Goal: Find specific page/section: Find specific page/section

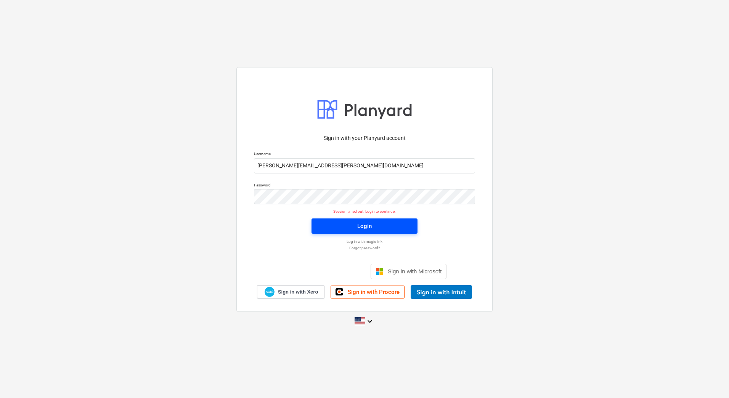
click at [399, 232] on button "Login" at bounding box center [365, 226] width 106 height 15
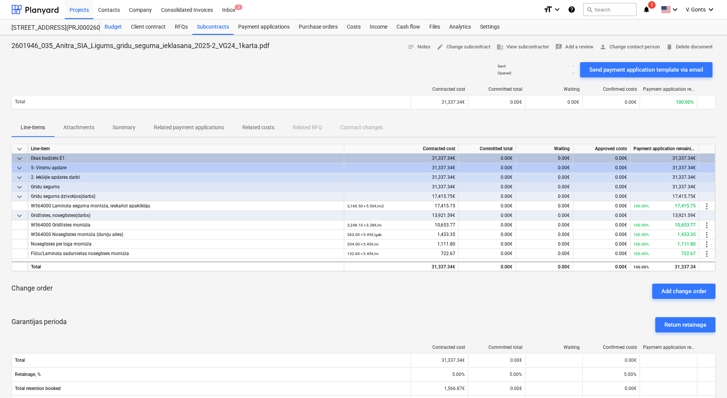
click at [116, 19] on div "Budget" at bounding box center [113, 26] width 26 height 15
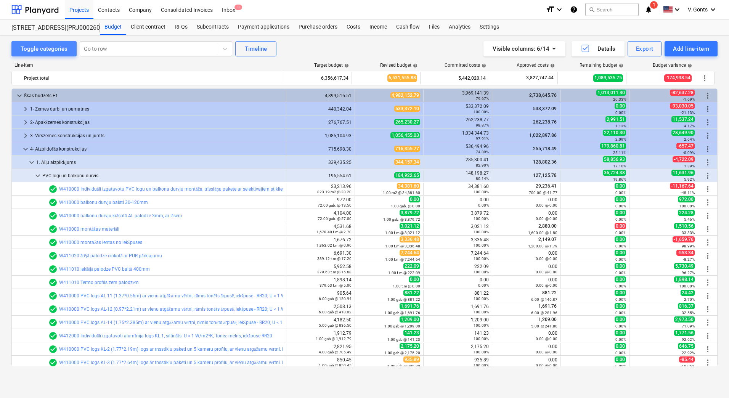
click at [45, 51] on div "Toggle categories" at bounding box center [44, 49] width 47 height 10
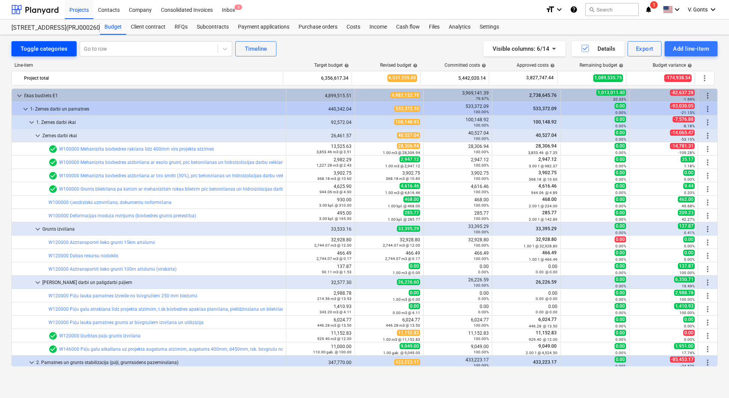
click at [50, 50] on div "Toggle categories" at bounding box center [44, 49] width 47 height 10
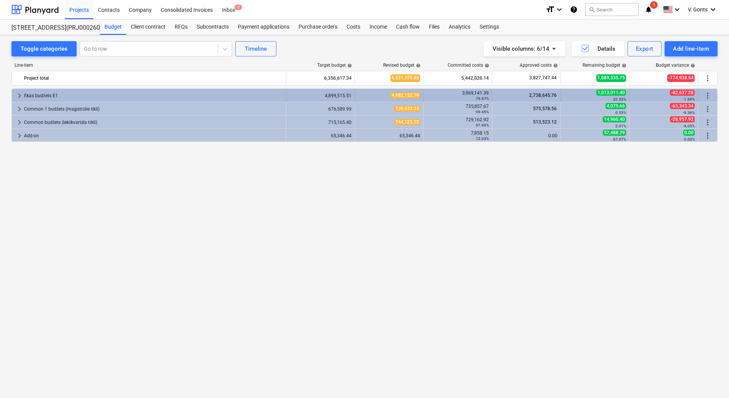
click at [18, 94] on span "keyboard_arrow_right" at bounding box center [19, 95] width 9 height 9
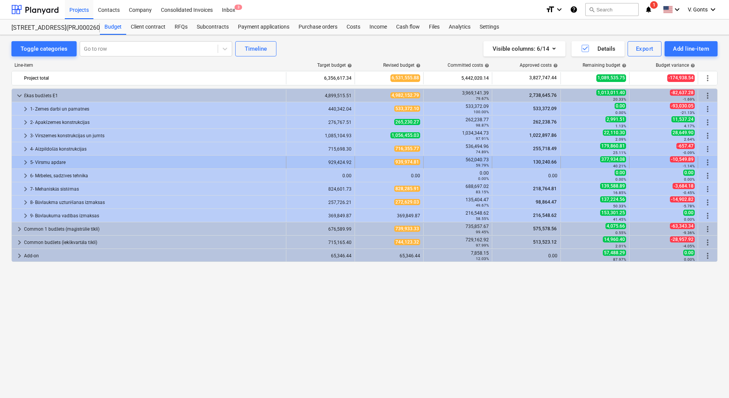
click at [26, 163] on span "keyboard_arrow_right" at bounding box center [25, 162] width 9 height 9
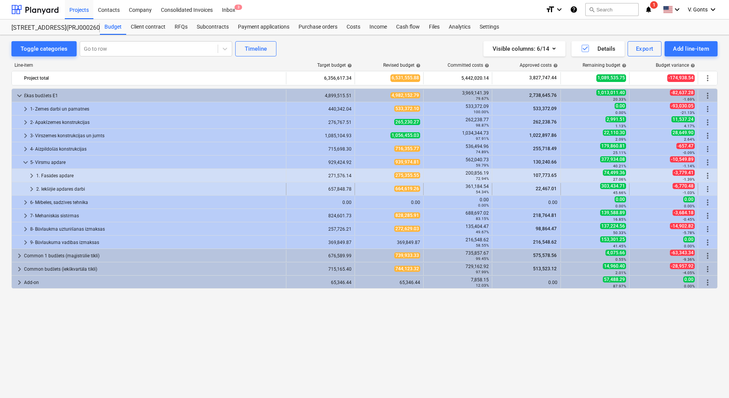
click at [33, 186] on span "keyboard_arrow_right" at bounding box center [31, 189] width 9 height 9
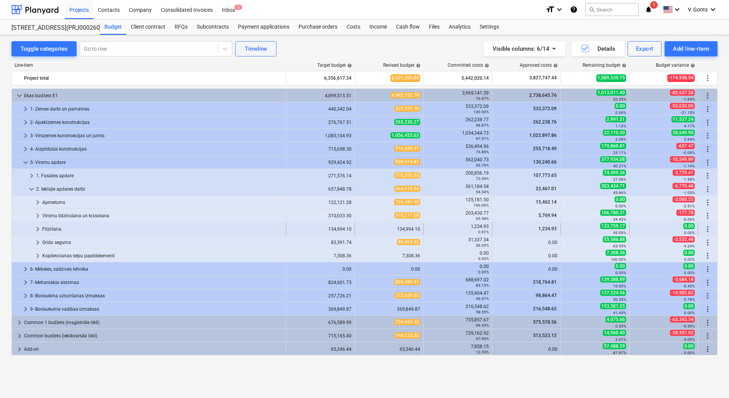
click at [37, 229] on span "keyboard_arrow_right" at bounding box center [37, 229] width 9 height 9
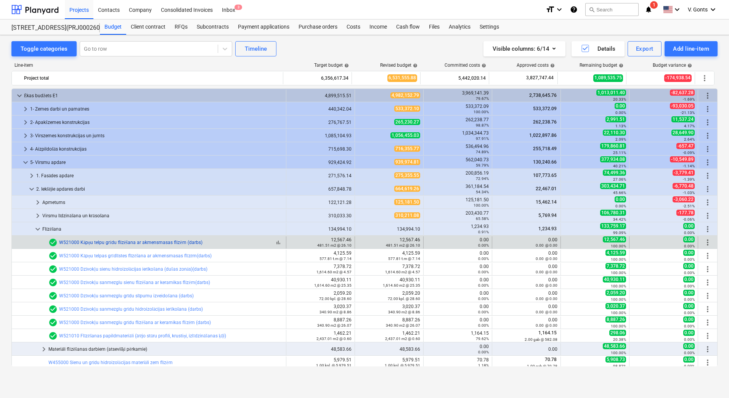
click at [138, 243] on link "W521000 Kāpņu telpu grīdu flīzēšana ar akmensmasas flīzēm (darbs)" at bounding box center [130, 242] width 143 height 5
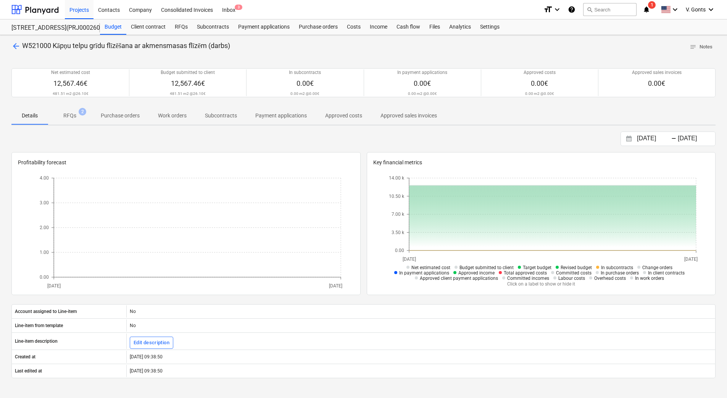
click at [73, 113] on p "RFQs" at bounding box center [69, 116] width 13 height 8
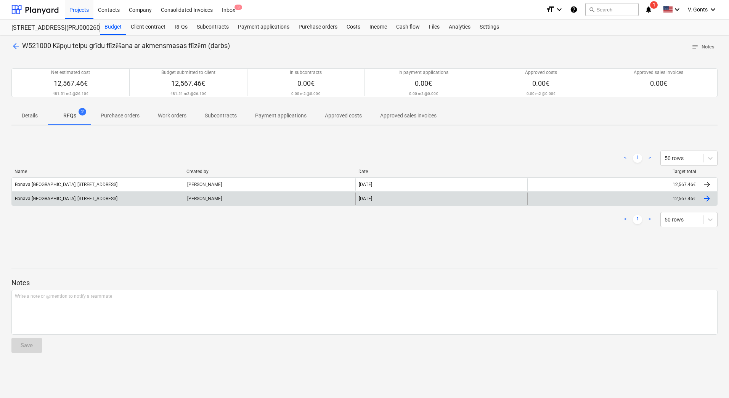
click at [50, 195] on div "Bonava [GEOGRAPHIC_DATA], [STREET_ADDRESS]" at bounding box center [98, 199] width 172 height 12
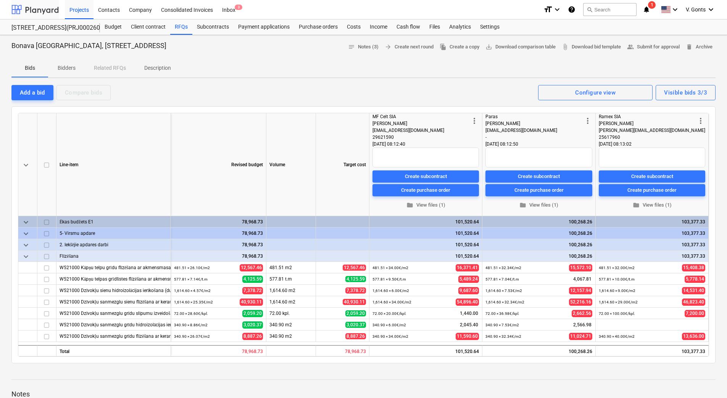
click at [45, 9] on div at bounding box center [34, 9] width 47 height 19
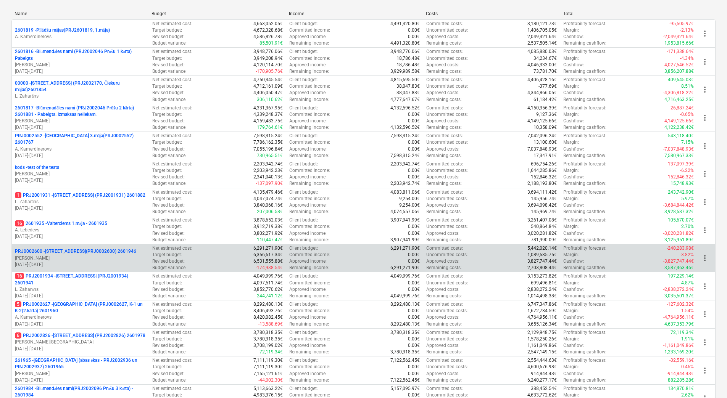
scroll to position [191, 0]
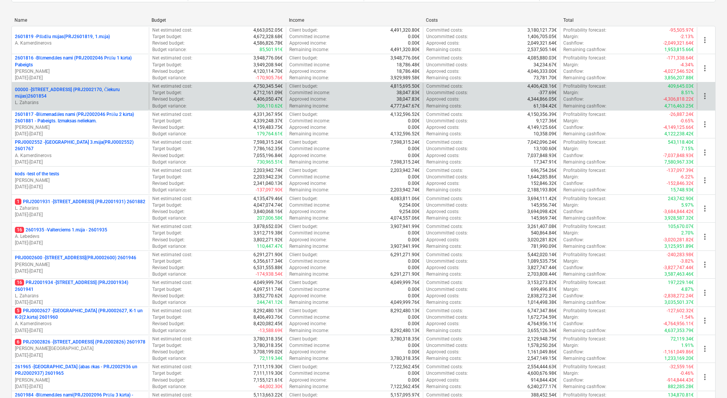
click at [86, 93] on p "00000 - [STREET_ADDRESS] (PRJ2002170, Čiekuru mājas)2601854" at bounding box center [80, 93] width 131 height 13
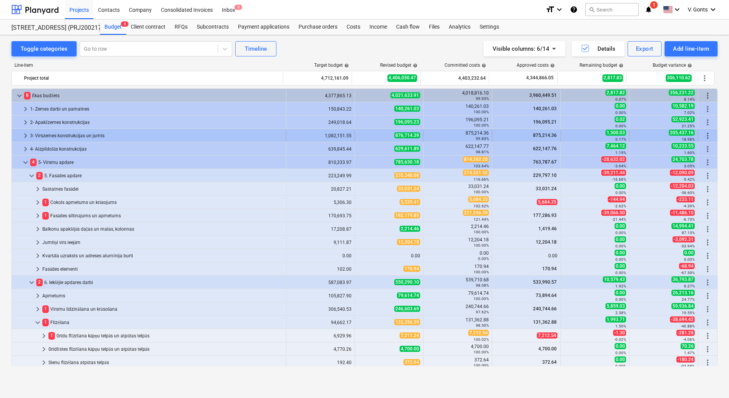
scroll to position [8, 0]
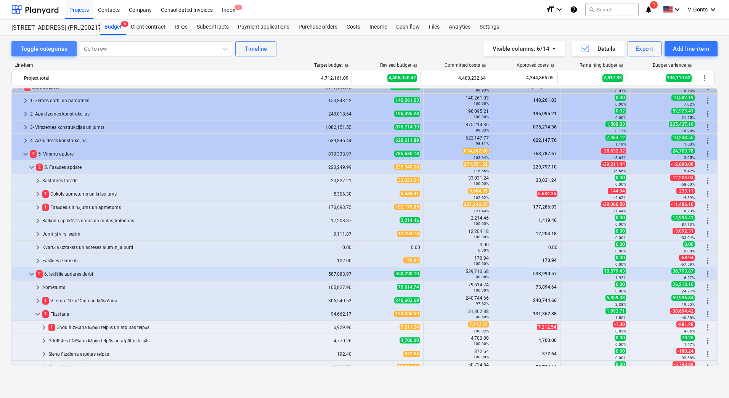
click at [42, 52] on div "Toggle categories" at bounding box center [44, 49] width 47 height 10
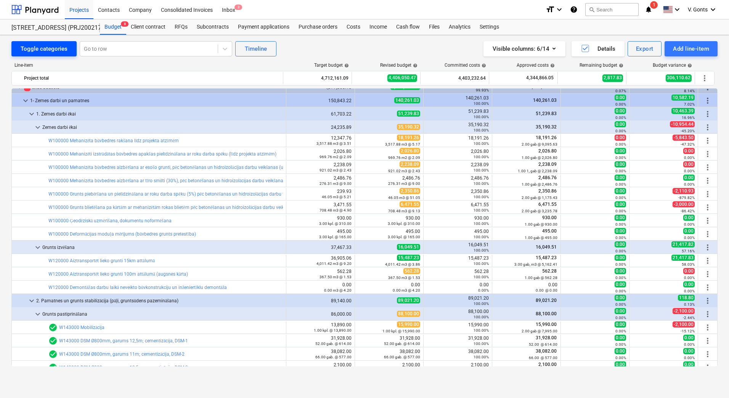
click at [42, 52] on div "Toggle categories" at bounding box center [44, 49] width 47 height 10
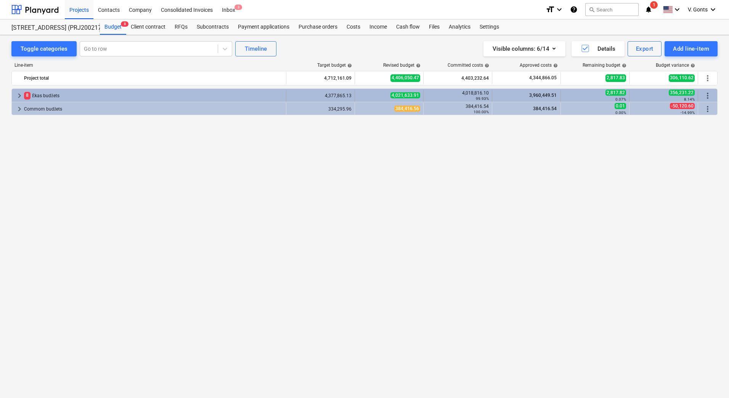
click at [32, 94] on div "8 Ēkas budžets" at bounding box center [153, 96] width 259 height 12
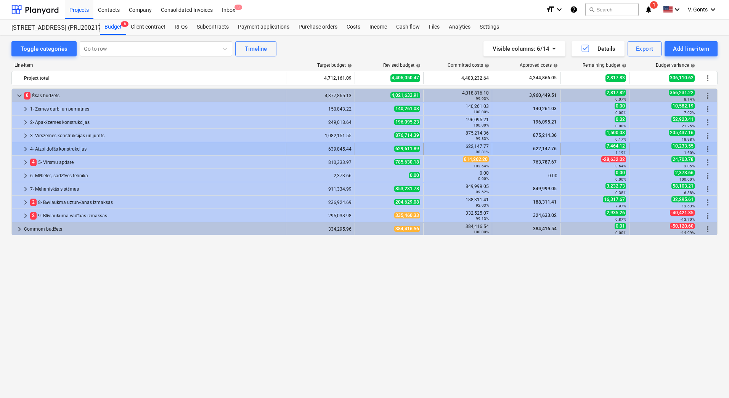
click at [50, 149] on div "4- Aizpildošās konstrukcijas" at bounding box center [156, 149] width 253 height 12
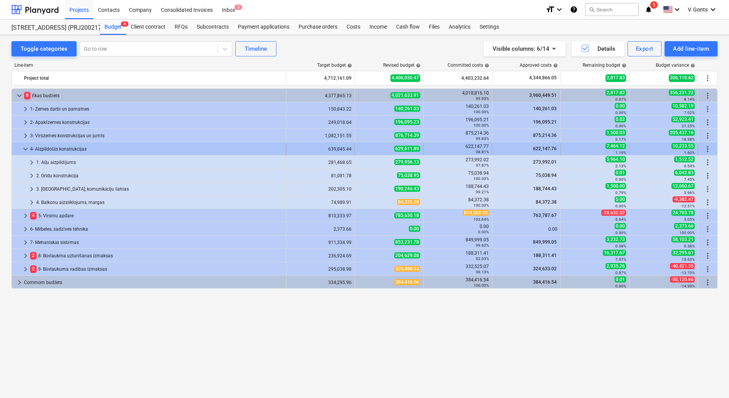
click at [50, 150] on div "4- Aizpildošās konstrukcijas" at bounding box center [156, 149] width 253 height 12
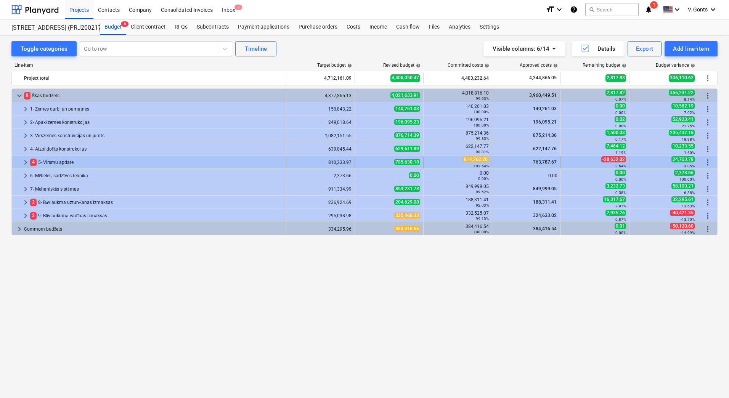
click at [49, 164] on div "4 5- Virsmu apdare" at bounding box center [156, 162] width 253 height 12
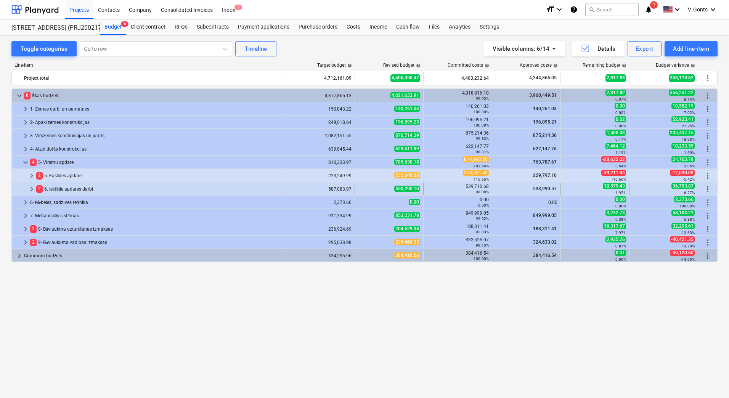
click at [51, 189] on div "2 6. Iekšējie apdares darbi" at bounding box center [159, 189] width 247 height 12
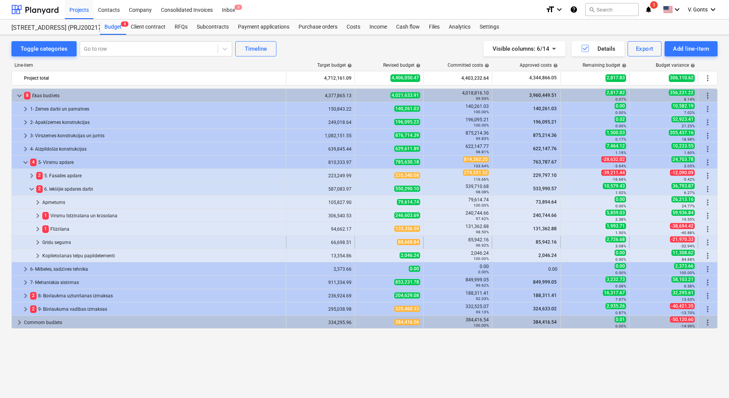
click at [63, 243] on div "Grīdu segums" at bounding box center [162, 243] width 241 height 12
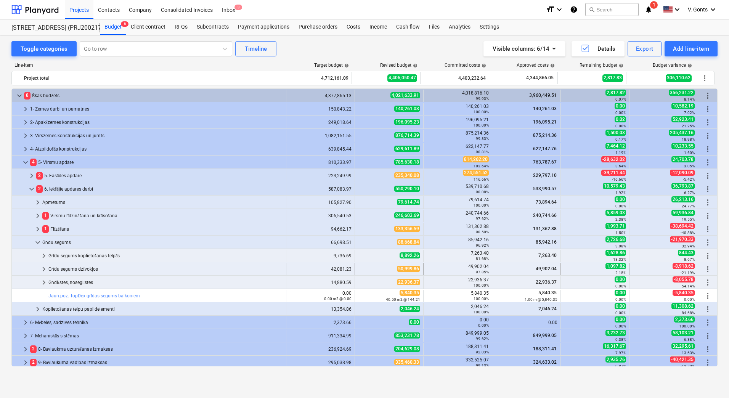
click at [71, 269] on div "Grīdu segums dzīvokļos" at bounding box center [165, 269] width 235 height 12
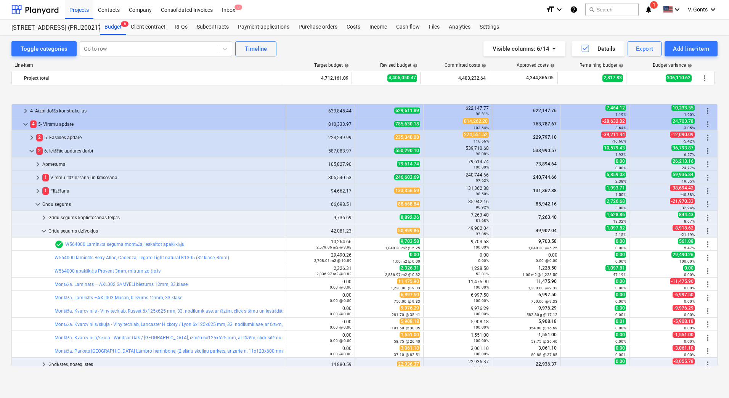
scroll to position [76, 0]
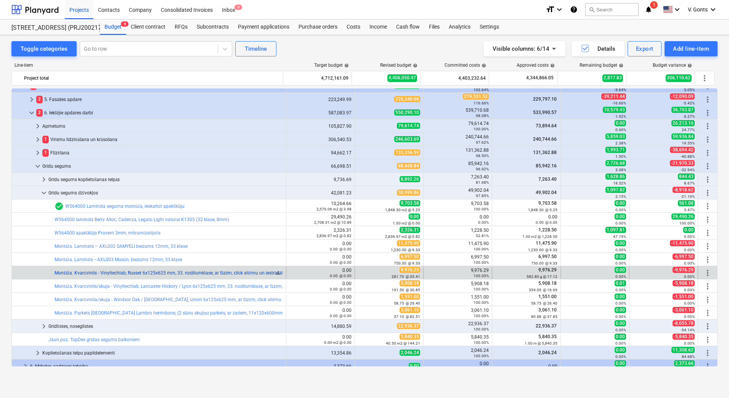
click at [165, 272] on link "Montāža. Kvarcvinils - Vinyltechlab, Russet 6x125x625 mm, 33. nodilumklase, ar …" at bounding box center [187, 272] width 264 height 5
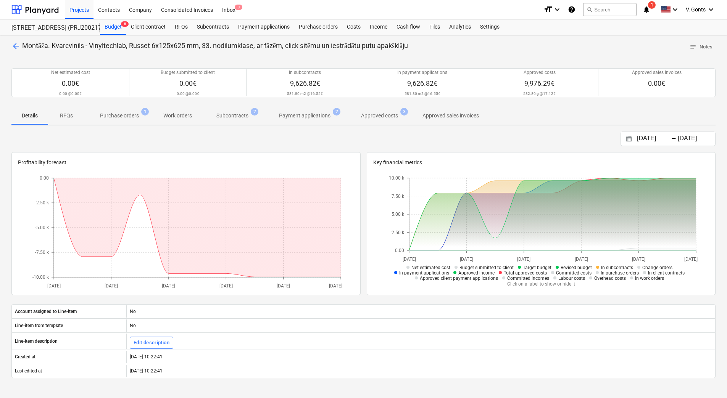
click at [242, 115] on p "Subcontracts" at bounding box center [232, 116] width 32 height 8
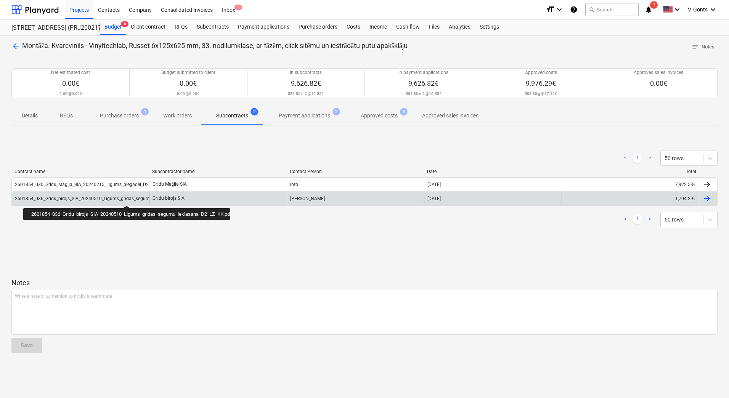
click at [127, 199] on div "2601854_036_Gridu_birojs_SIA_20240510_Ligums_gridas_segumu_ieklasana_D2_LZ_KK.p…" at bounding box center [110, 198] width 190 height 5
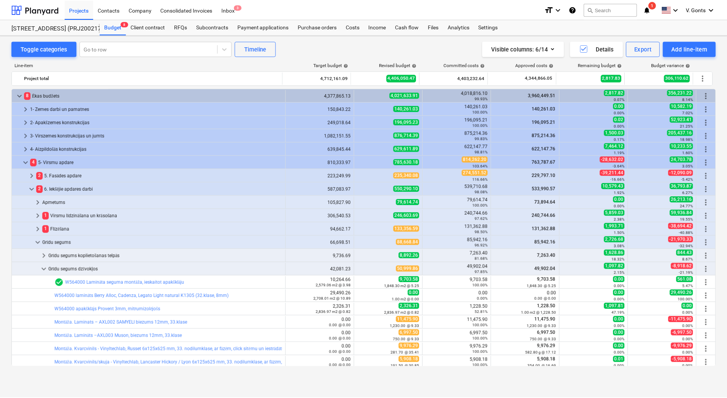
scroll to position [76, 0]
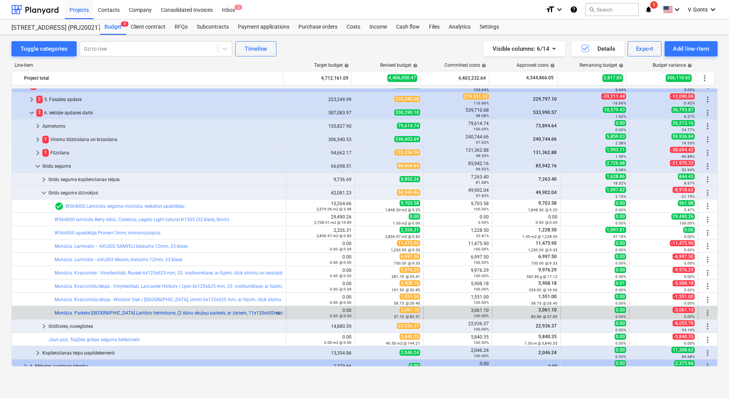
click at [133, 313] on link "Montāža. Parkets [GEOGRAPHIC_DATA] Lambro herrinbone, (2 slānu skujiņu parkets,…" at bounding box center [235, 313] width 361 height 5
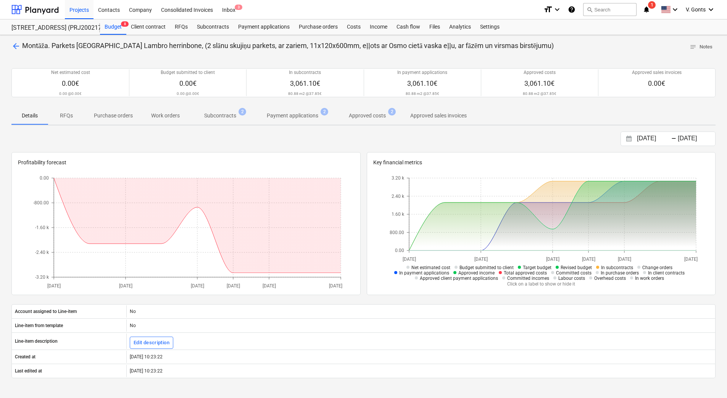
click at [202, 114] on span "Subcontracts 2" at bounding box center [220, 116] width 44 height 8
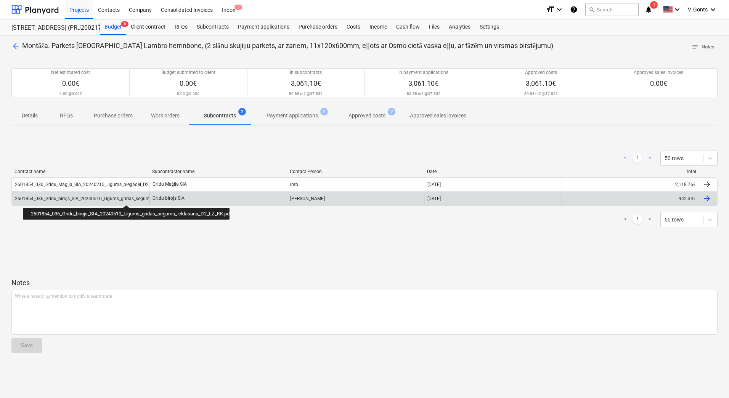
click at [126, 198] on div "2601854_036_Gridu_birojs_SIA_20240510_Ligums_gridas_segumu_ieklasana_D2_LZ_KK.p…" at bounding box center [110, 198] width 190 height 5
